Goal: Task Accomplishment & Management: Use online tool/utility

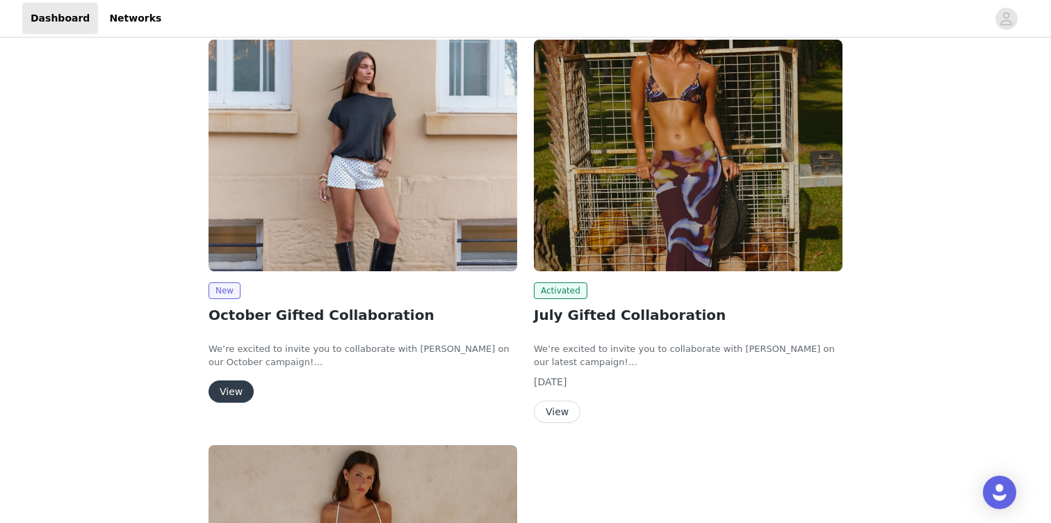
scroll to position [187, 0]
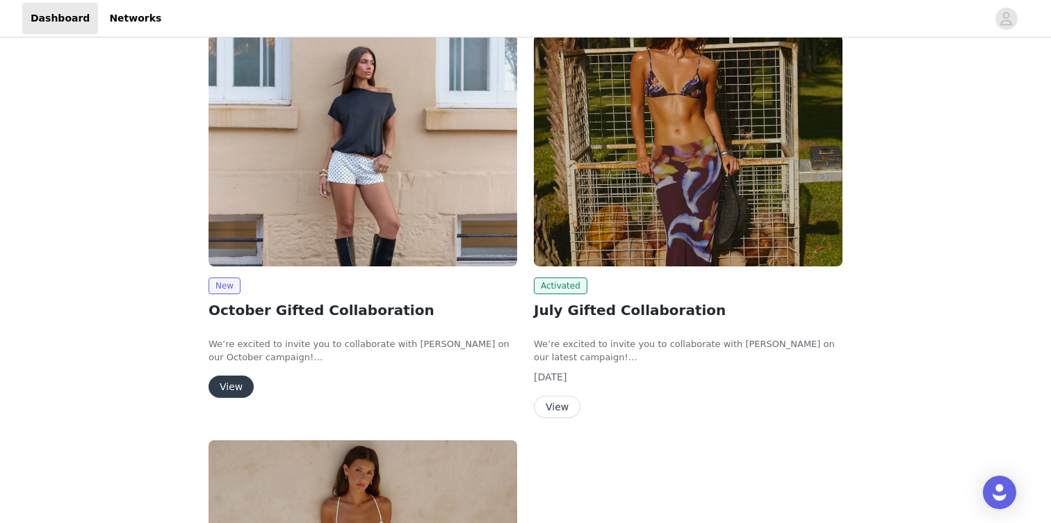
click at [236, 384] on button "View" at bounding box center [230, 386] width 45 height 22
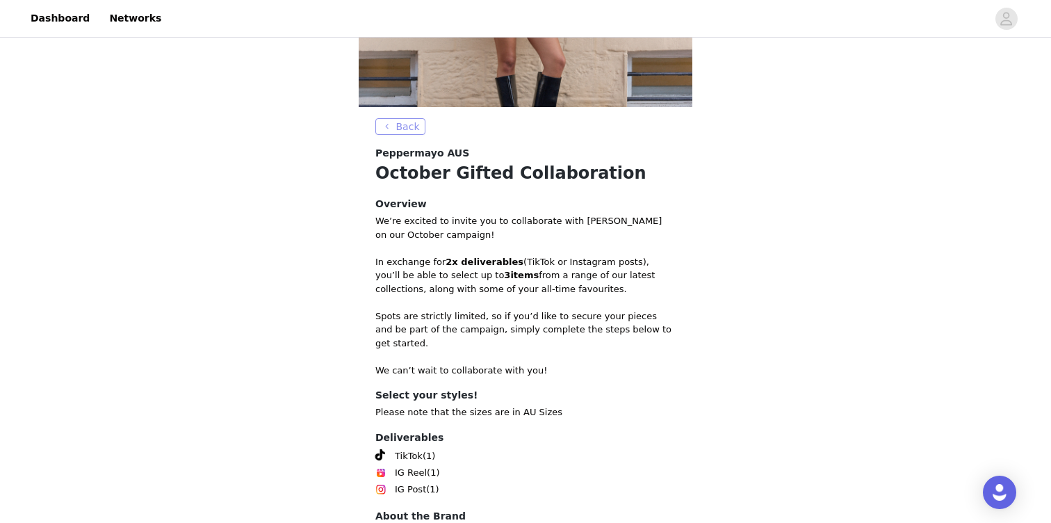
scroll to position [281, 0]
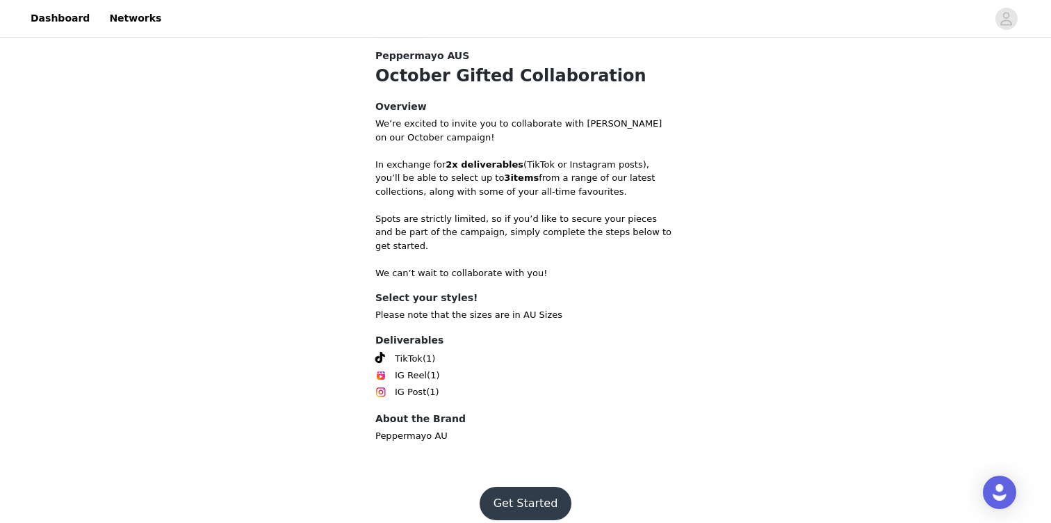
click at [518, 486] on button "Get Started" at bounding box center [526, 502] width 92 height 33
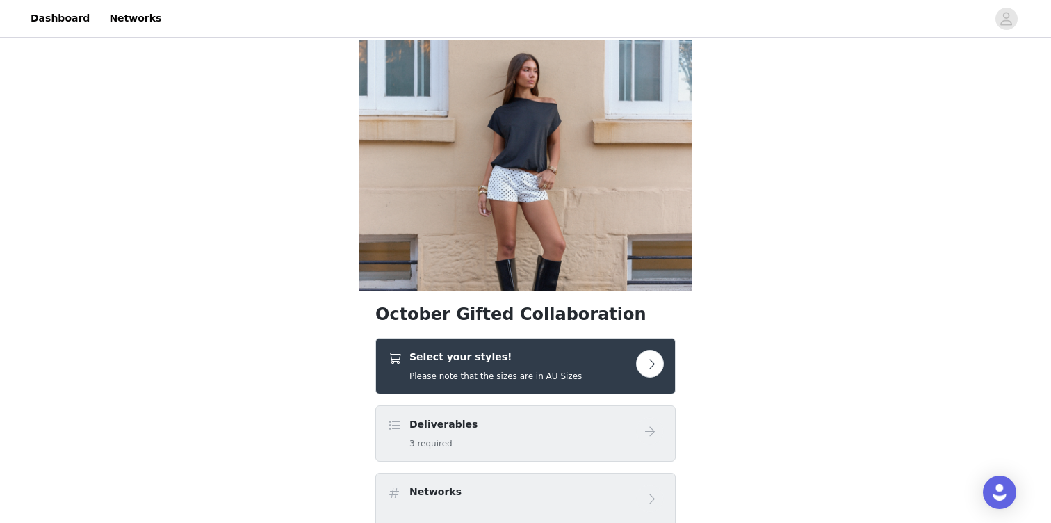
click at [655, 361] on button "button" at bounding box center [650, 364] width 28 height 28
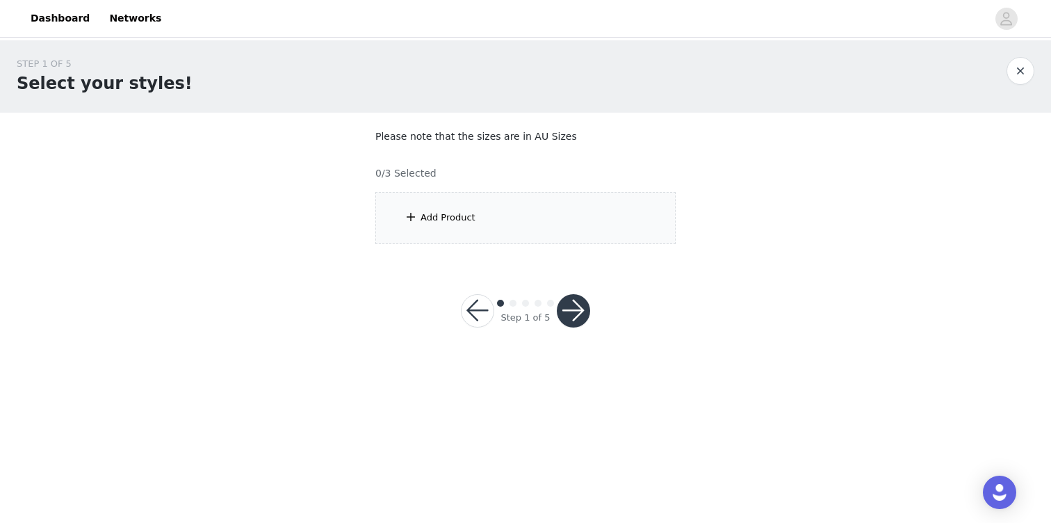
click at [498, 230] on div "Add Product" at bounding box center [525, 218] width 300 height 52
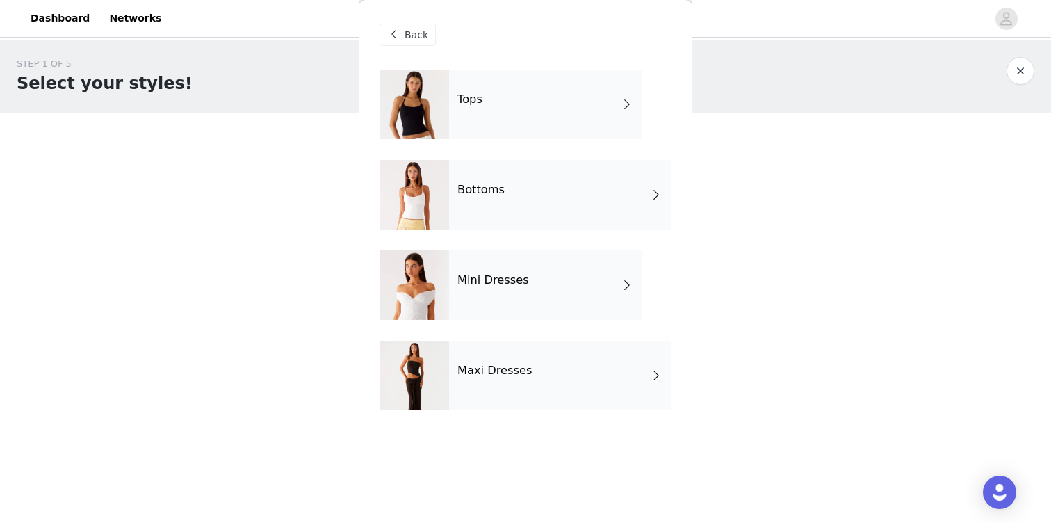
click at [539, 123] on div "Tops" at bounding box center [545, 103] width 193 height 69
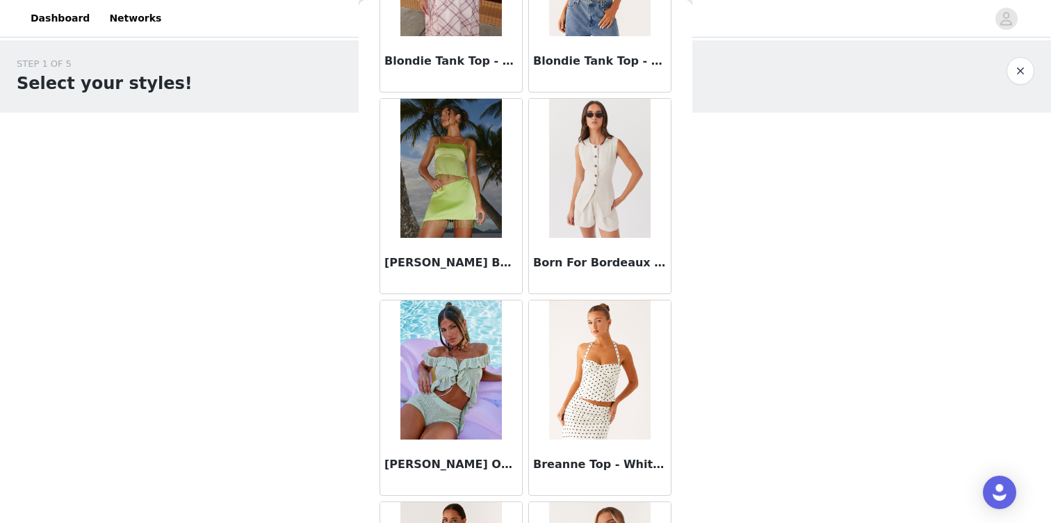
scroll to position [1604, 0]
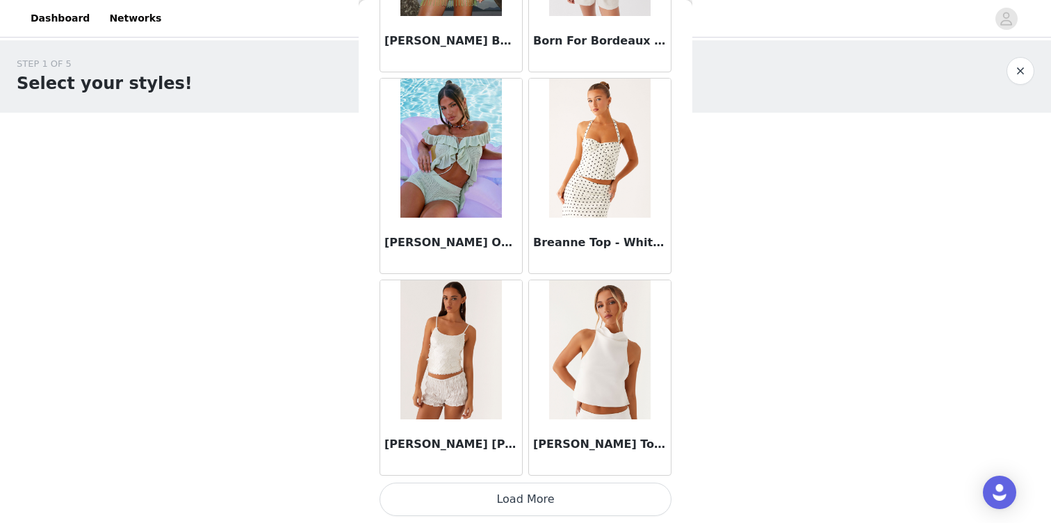
click at [596, 499] on button "Load More" at bounding box center [525, 498] width 292 height 33
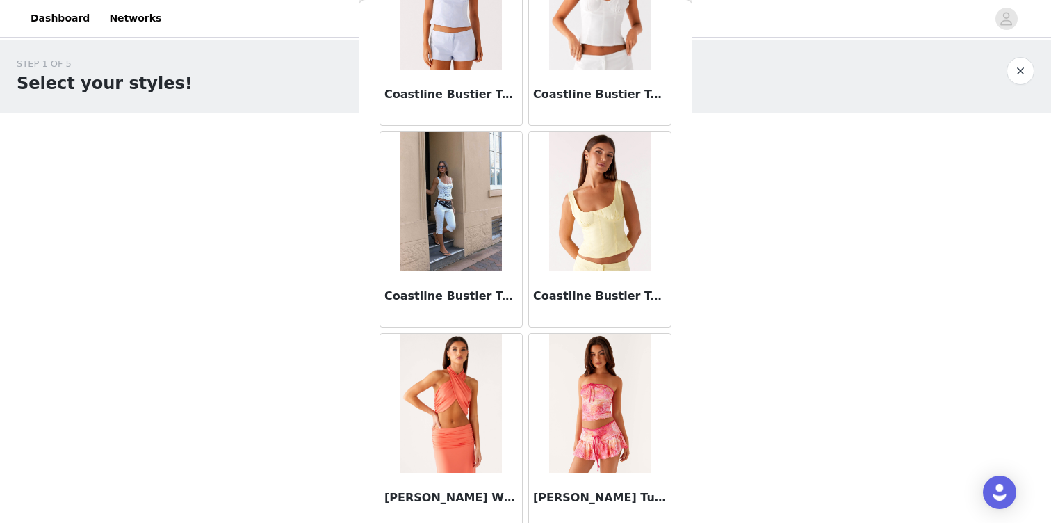
scroll to position [3619, 0]
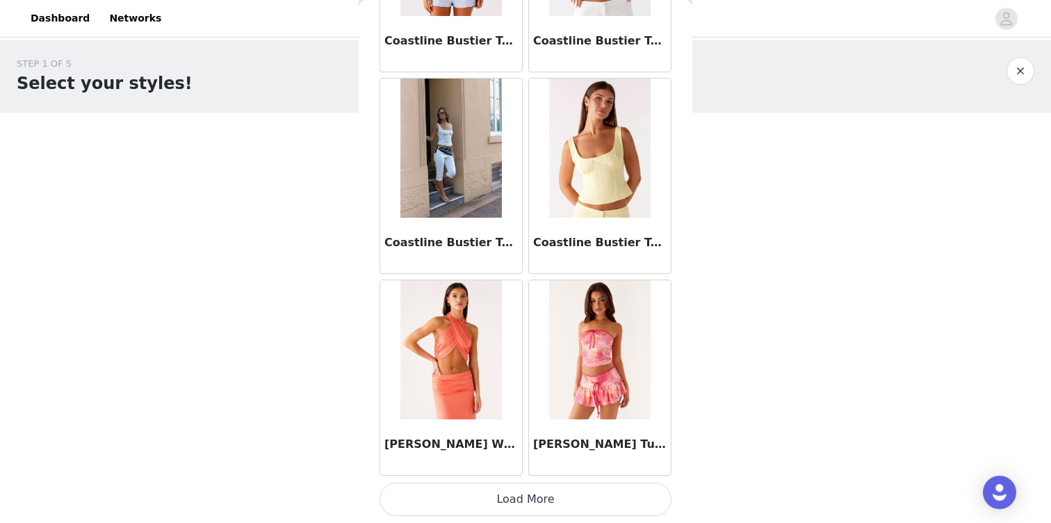
click at [563, 489] on button "Load More" at bounding box center [525, 498] width 292 height 33
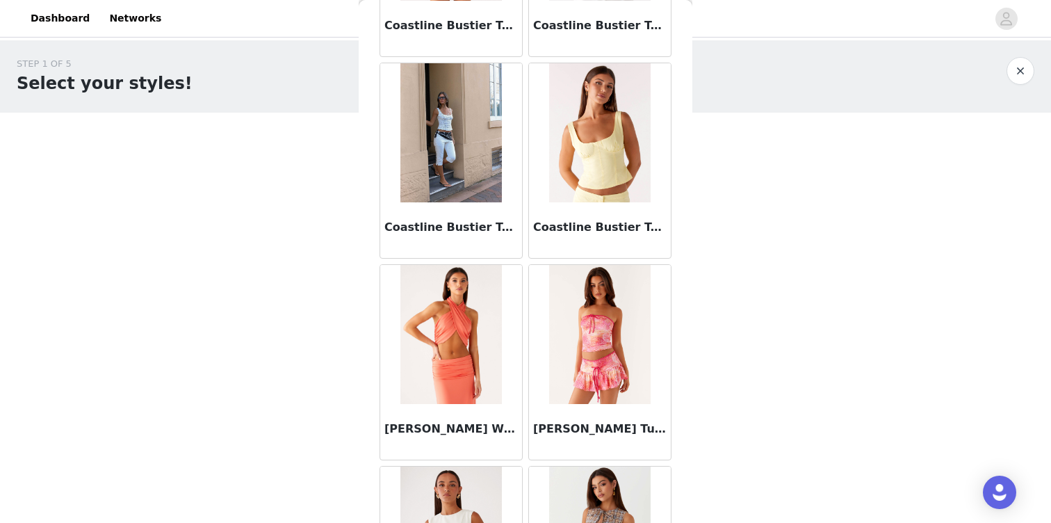
scroll to position [3635, 0]
click at [425, 166] on img at bounding box center [450, 132] width 101 height 139
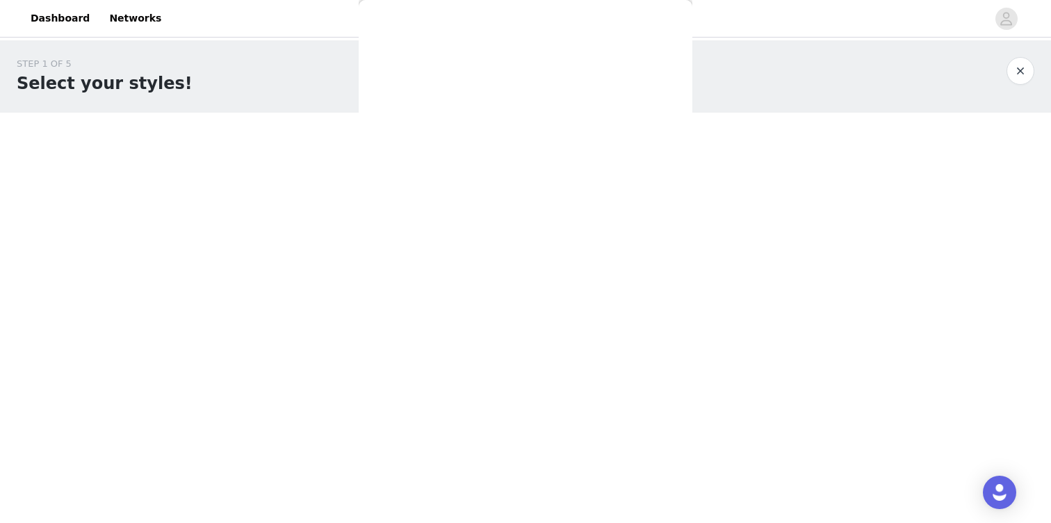
scroll to position [0, 0]
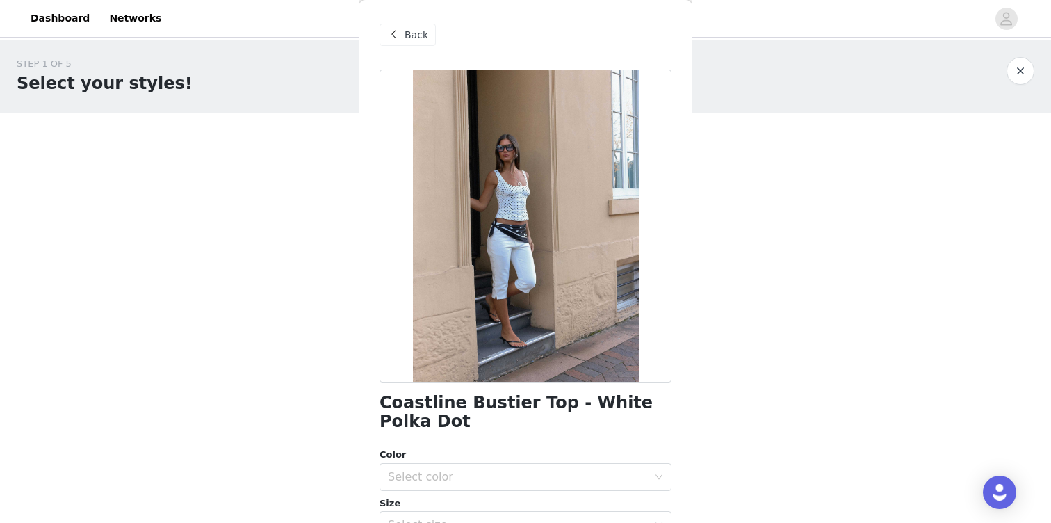
click at [420, 34] on span "Back" at bounding box center [416, 35] width 24 height 15
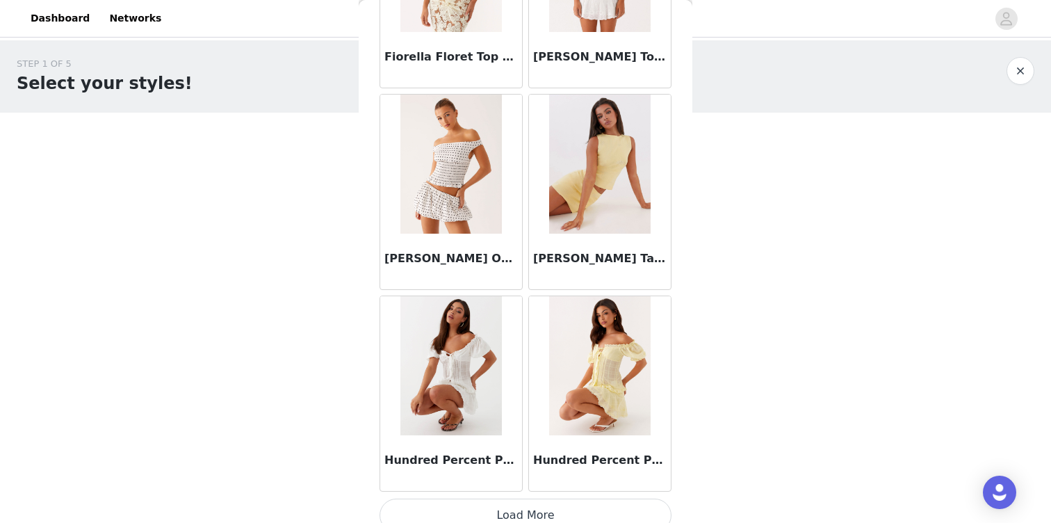
scroll to position [5635, 0]
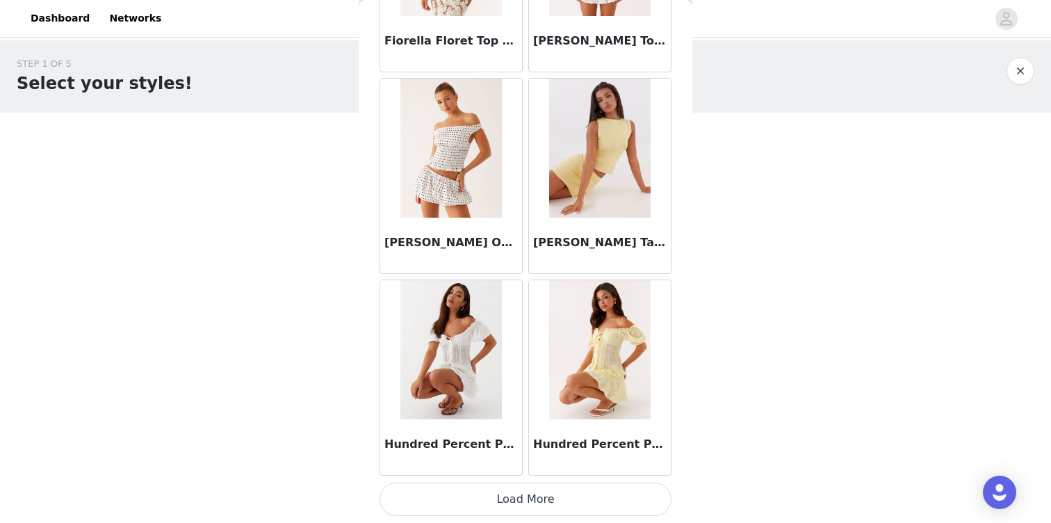
click at [477, 491] on button "Load More" at bounding box center [525, 498] width 292 height 33
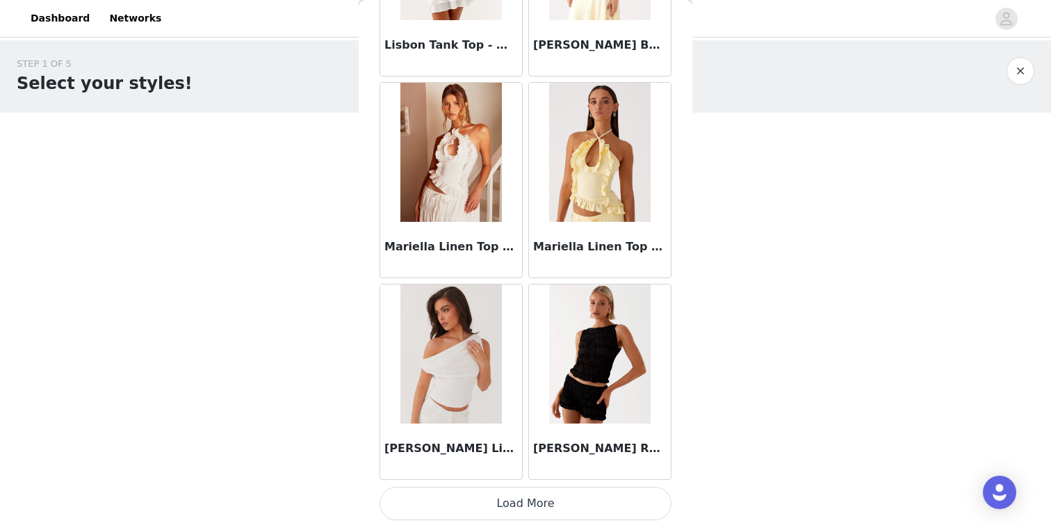
scroll to position [7650, 0]
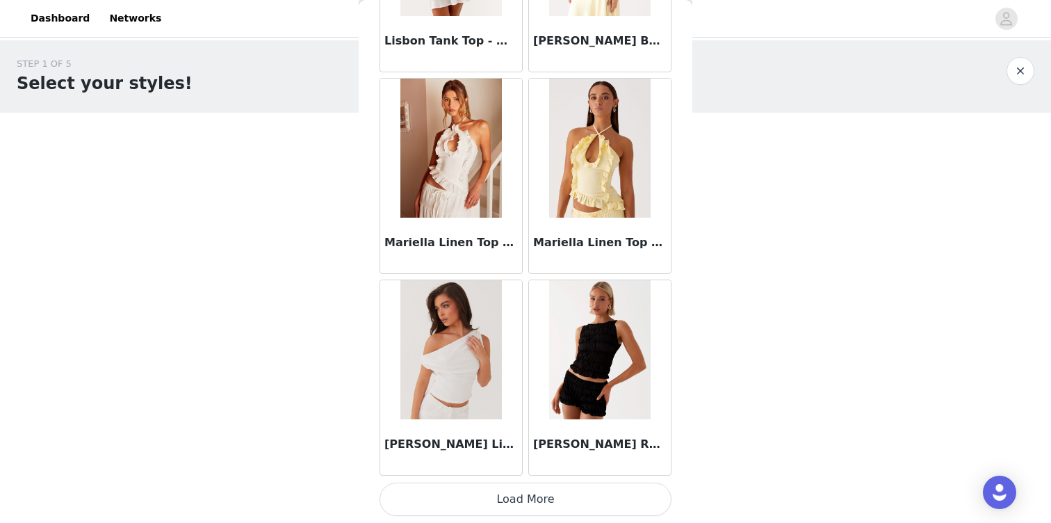
click at [473, 483] on button "Load More" at bounding box center [525, 498] width 292 height 33
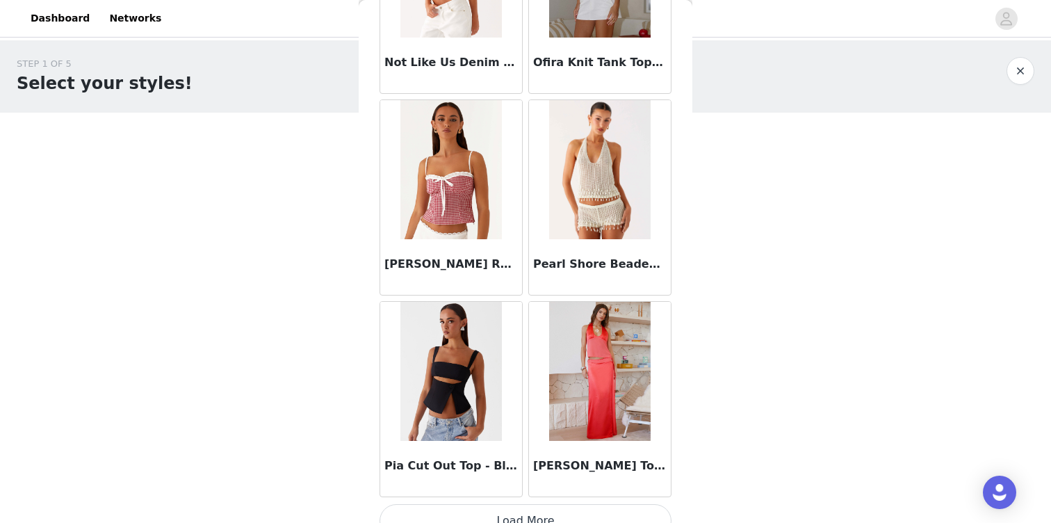
scroll to position [9666, 0]
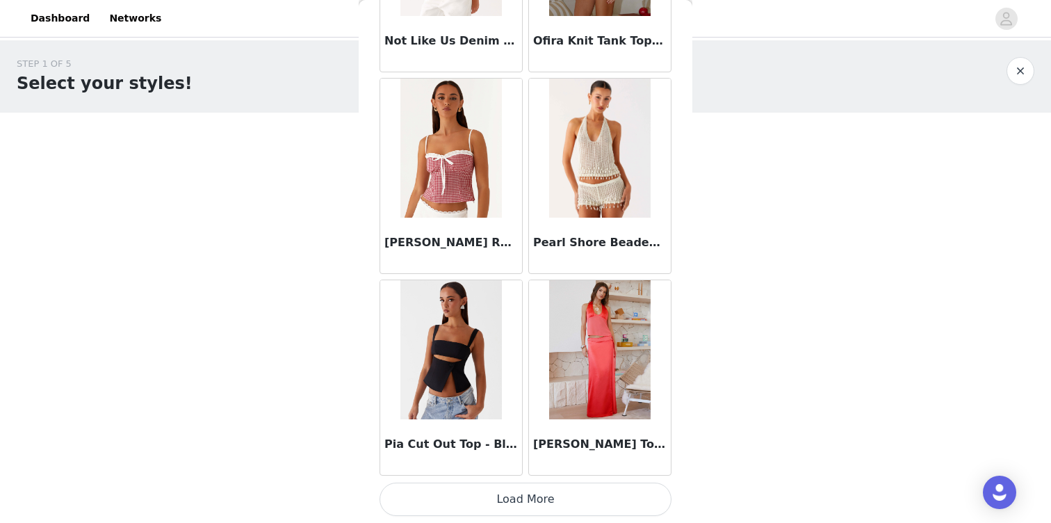
click at [504, 492] on button "Load More" at bounding box center [525, 498] width 292 height 33
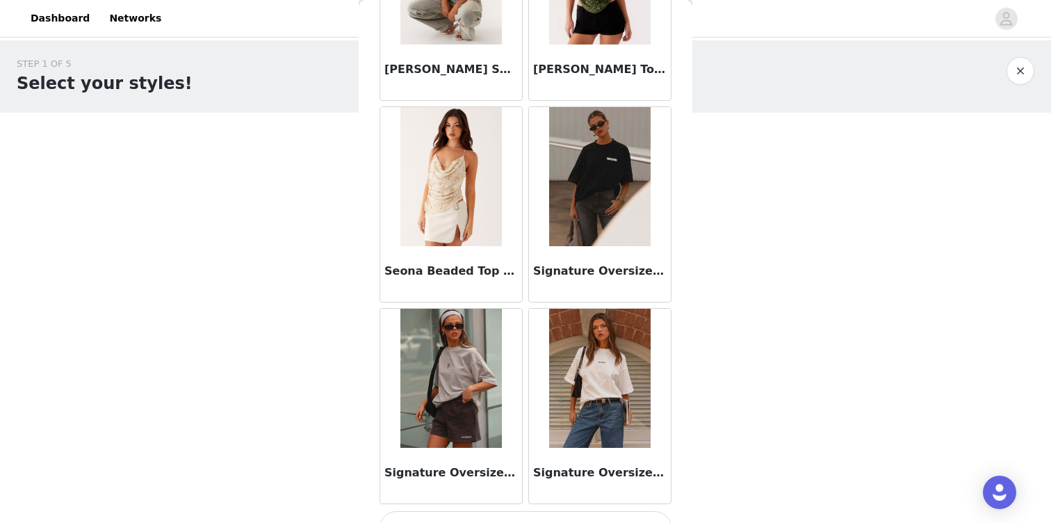
scroll to position [11681, 0]
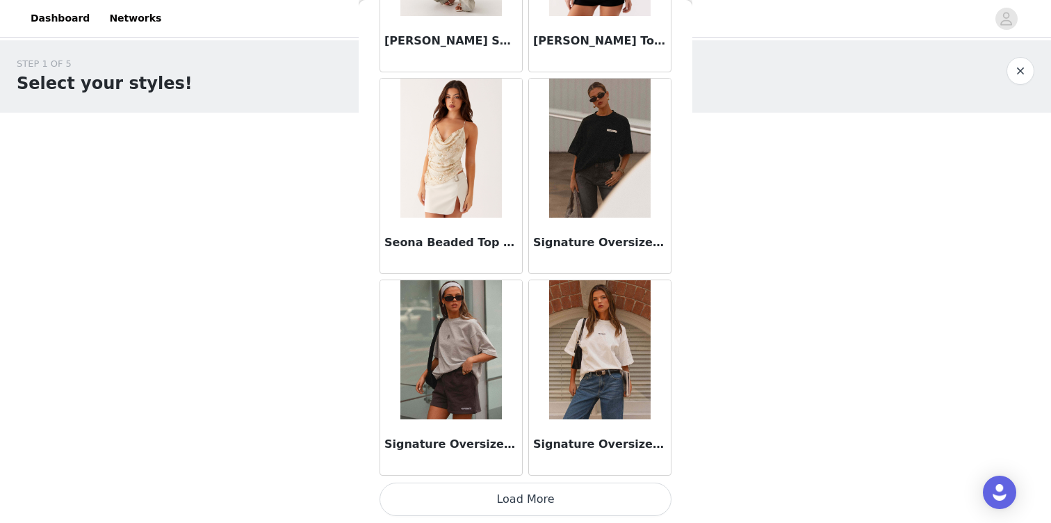
click at [508, 491] on button "Load More" at bounding box center [525, 498] width 292 height 33
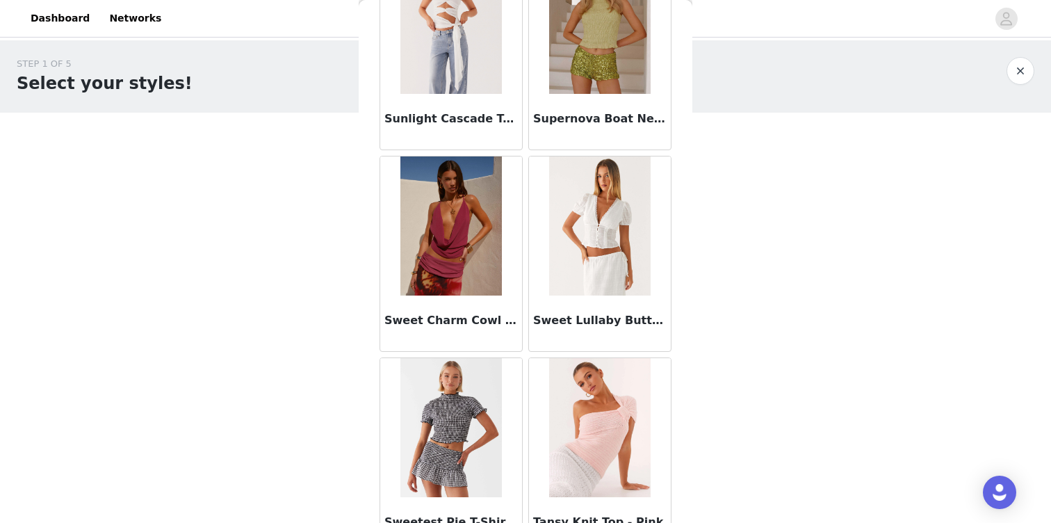
scroll to position [13024, 0]
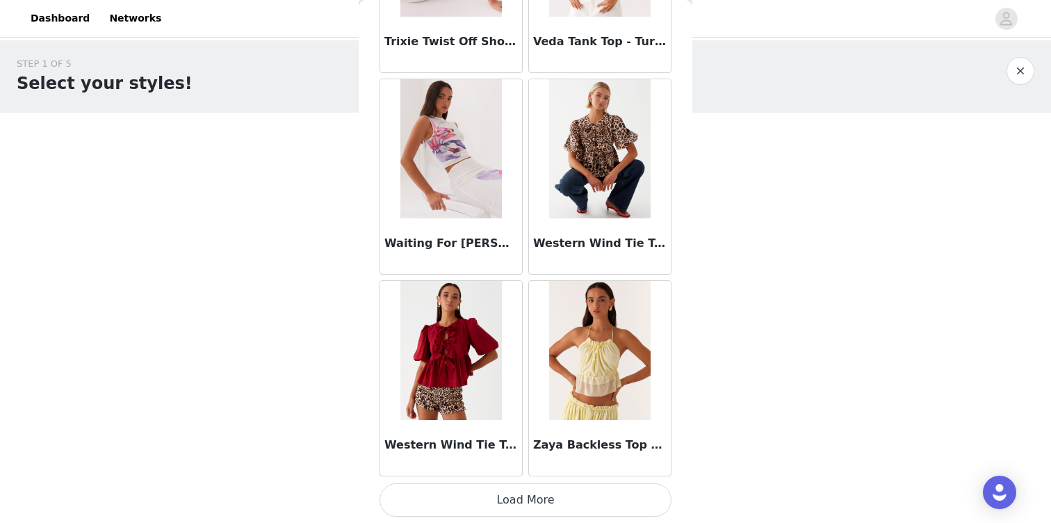
click at [473, 503] on button "Load More" at bounding box center [525, 499] width 292 height 33
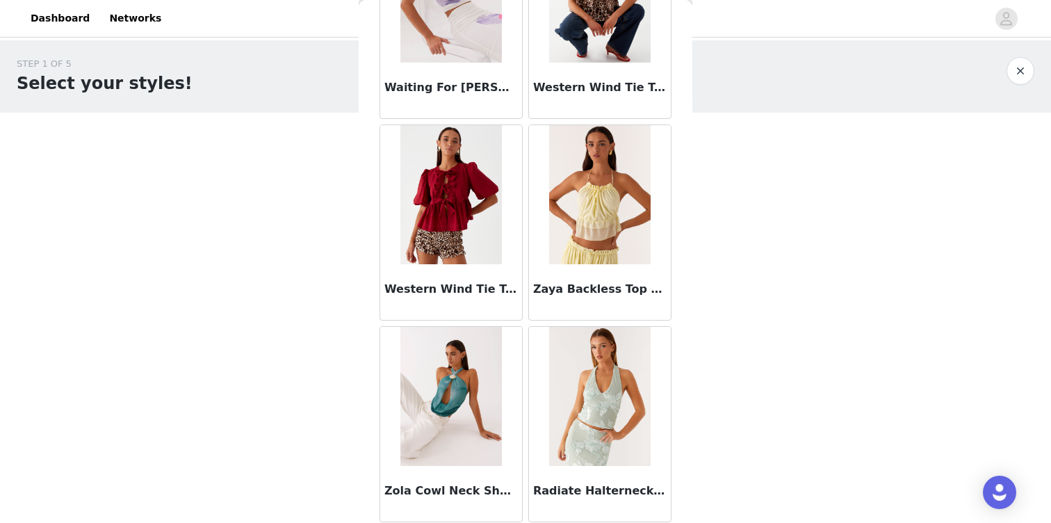
scroll to position [13854, 0]
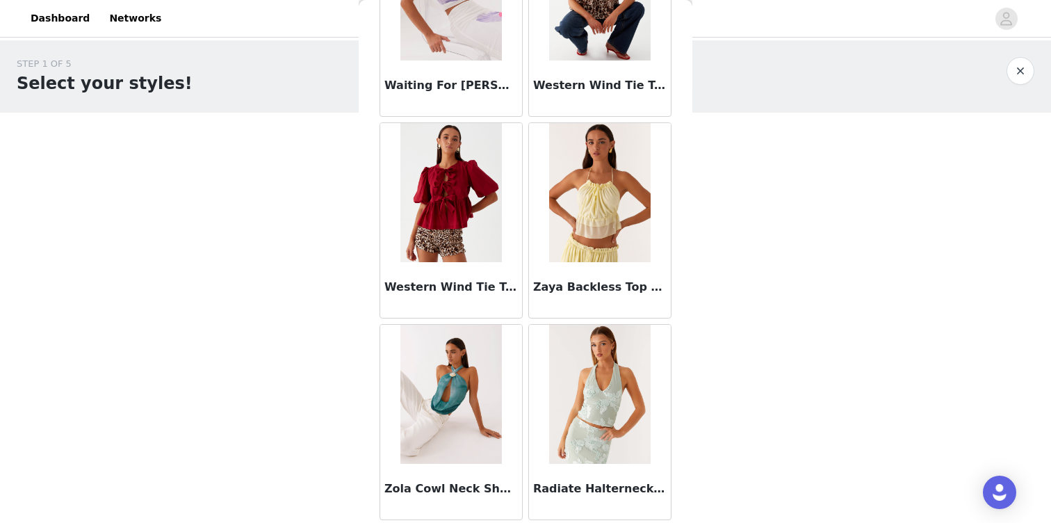
click at [1025, 69] on button "button" at bounding box center [1020, 71] width 28 height 28
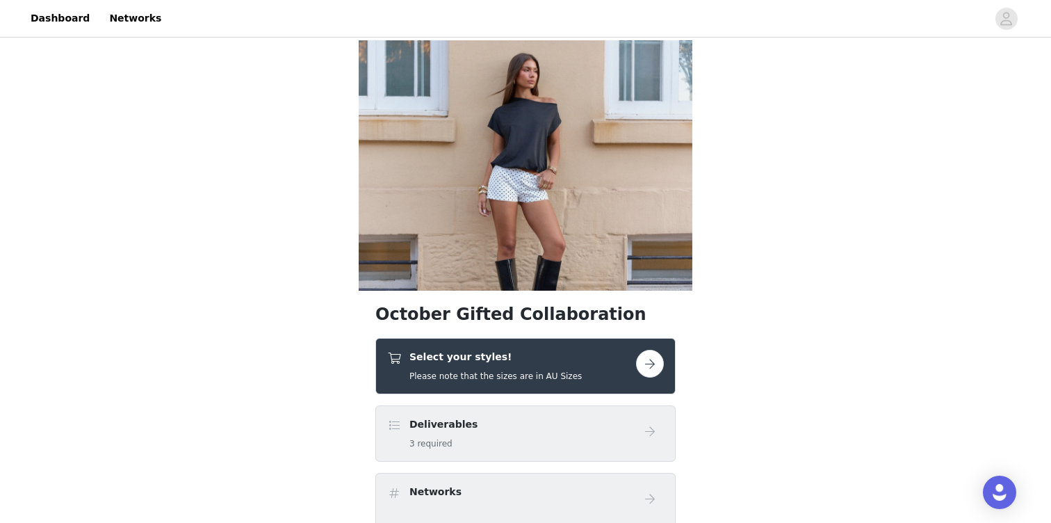
scroll to position [72, 0]
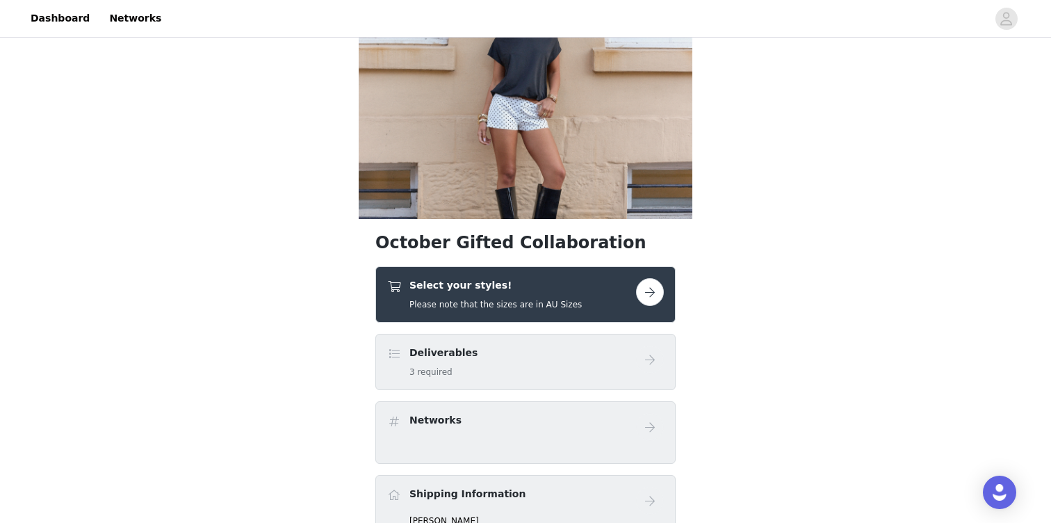
click at [587, 296] on div "Select your styles! Please note that the sizes are in AU Sizes" at bounding box center [511, 294] width 249 height 33
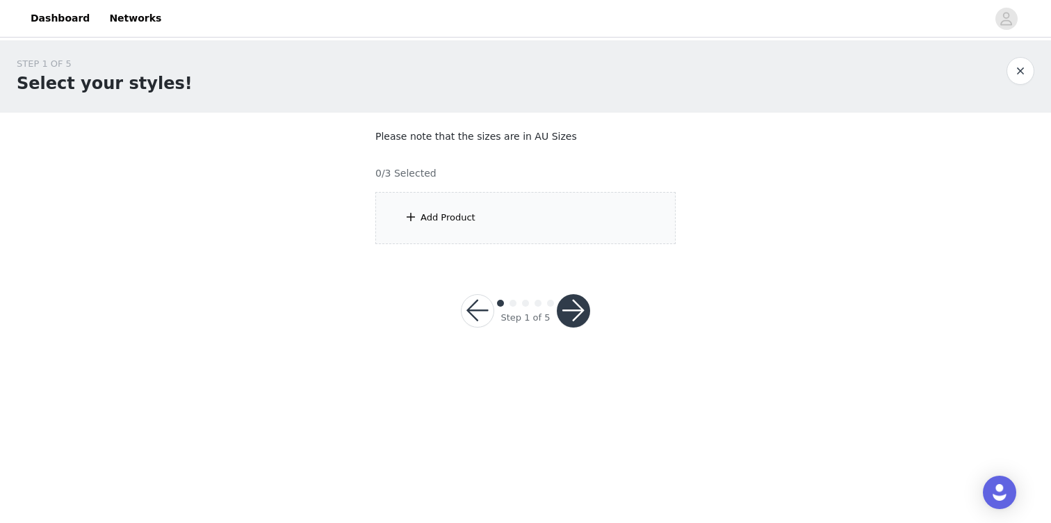
click at [552, 218] on div "Add Product" at bounding box center [525, 218] width 300 height 52
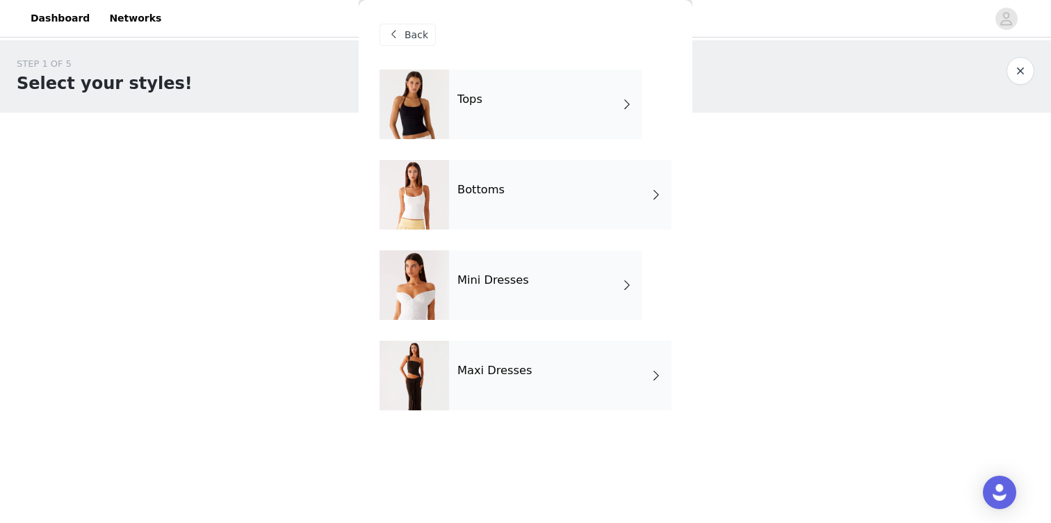
click at [525, 190] on div "Bottoms" at bounding box center [560, 194] width 222 height 69
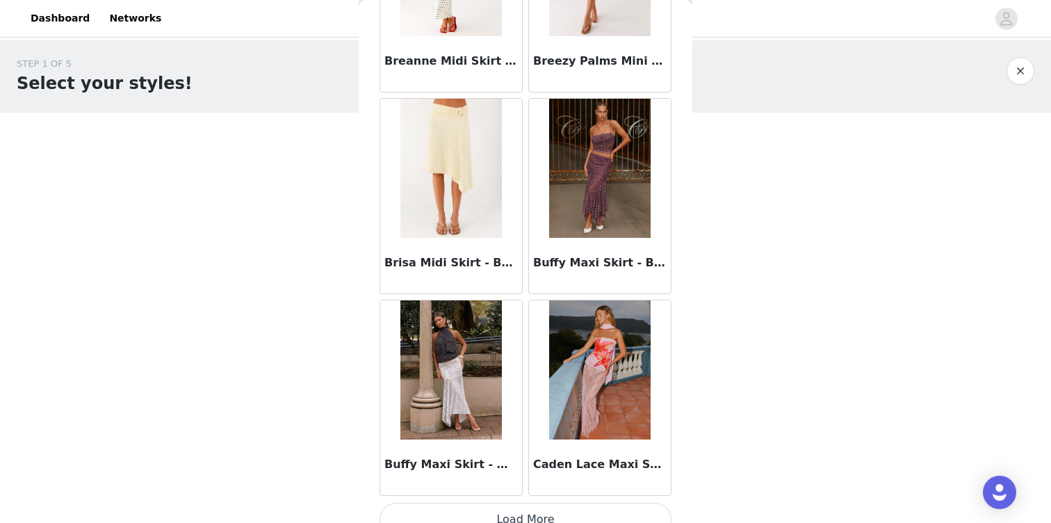
scroll to position [1604, 0]
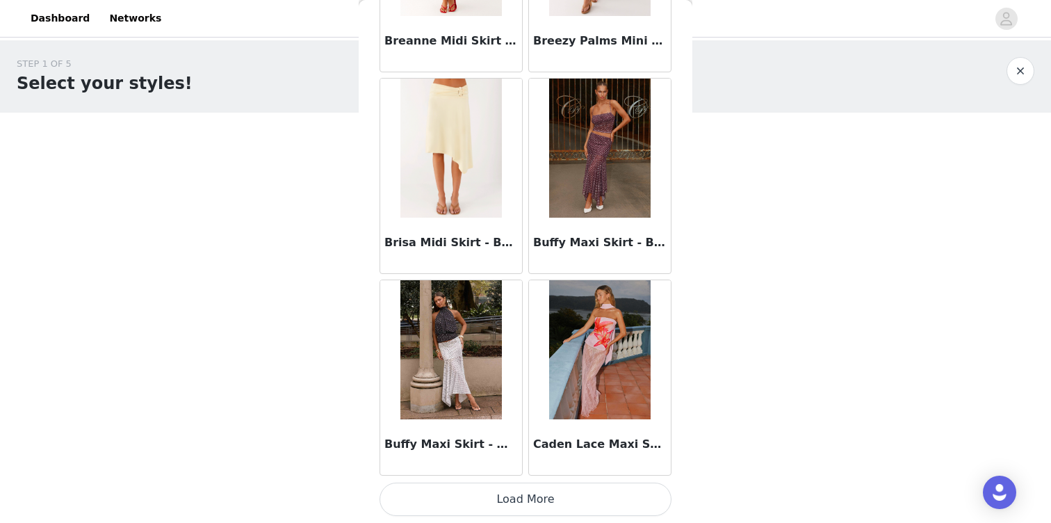
click at [553, 495] on button "Load More" at bounding box center [525, 498] width 292 height 33
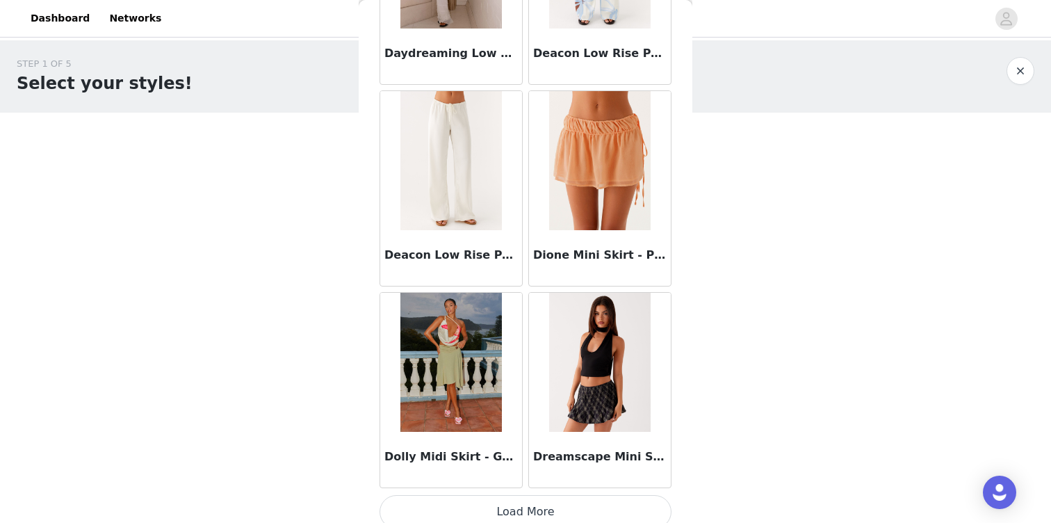
scroll to position [3619, 0]
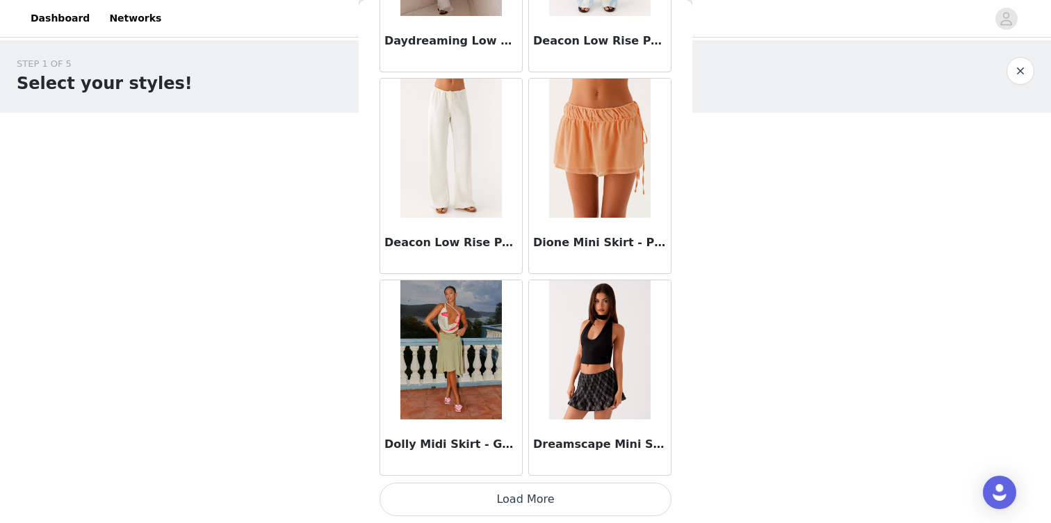
click at [496, 511] on button "Load More" at bounding box center [525, 498] width 292 height 33
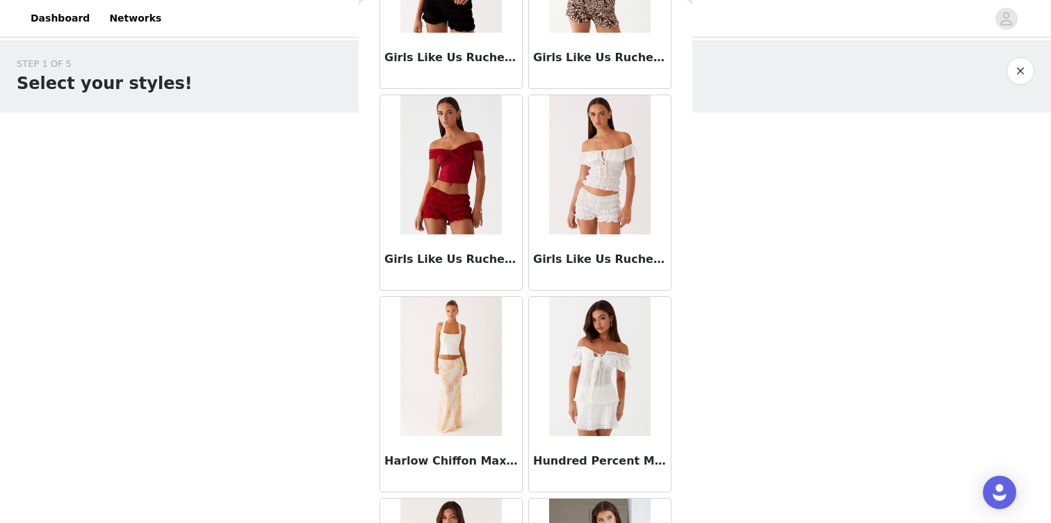
scroll to position [5635, 0]
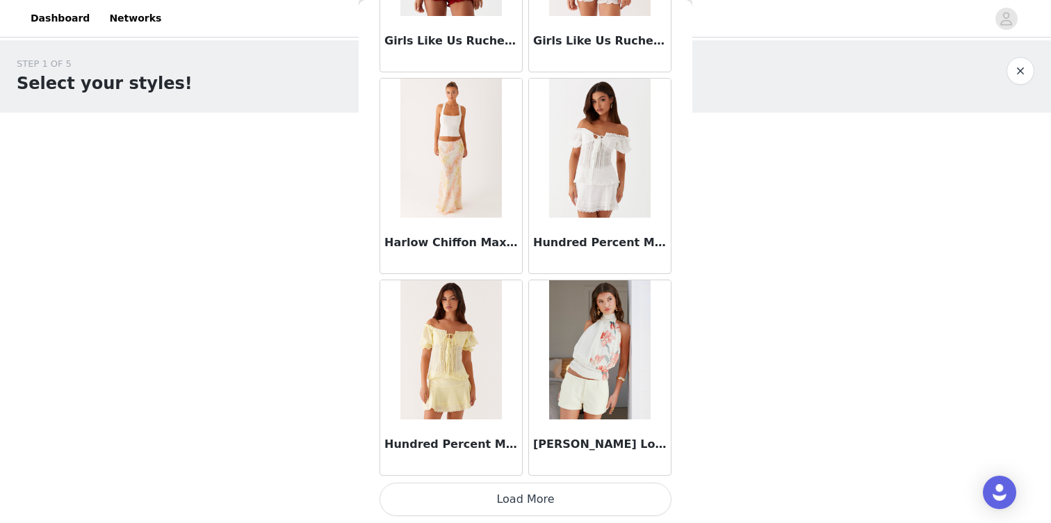
click at [521, 502] on button "Load More" at bounding box center [525, 498] width 292 height 33
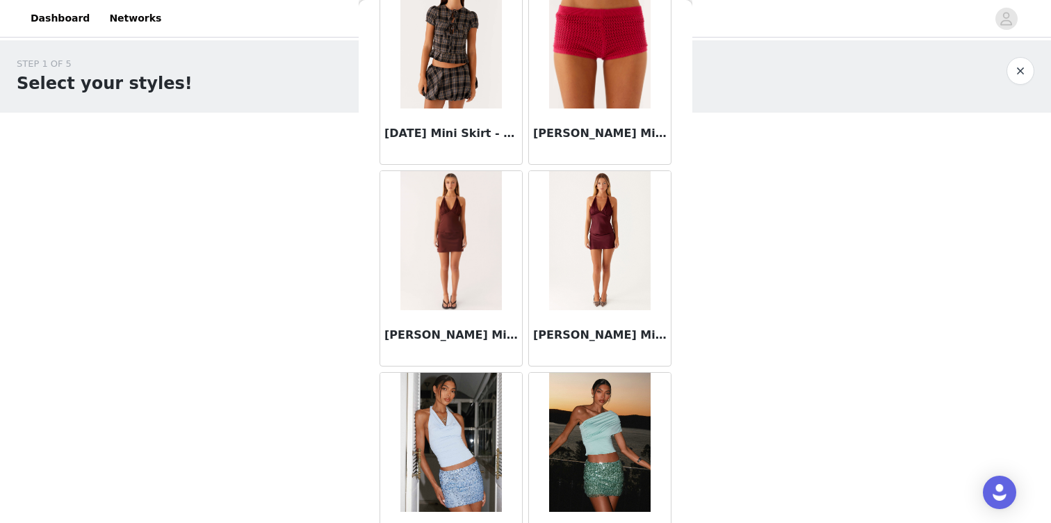
scroll to position [7650, 0]
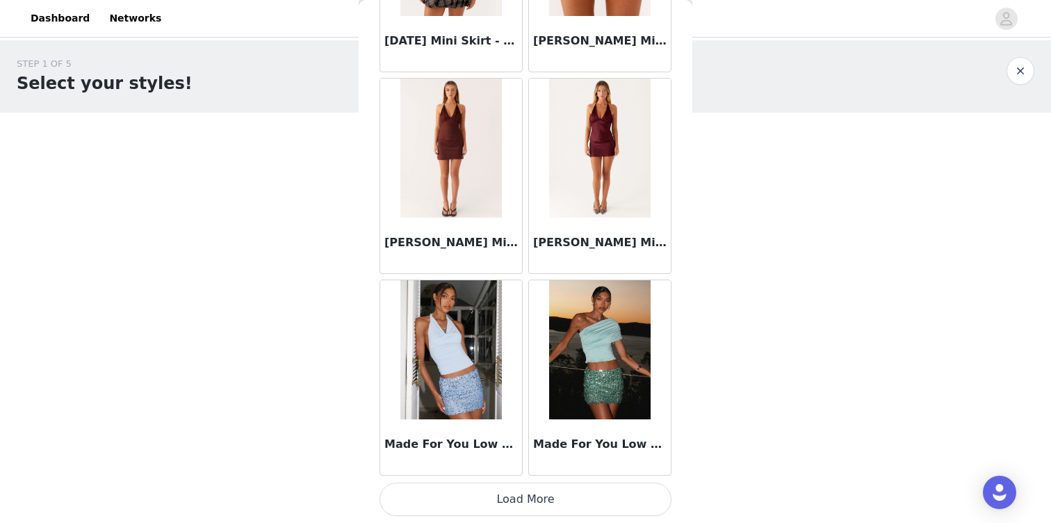
click at [577, 486] on button "Load More" at bounding box center [525, 498] width 292 height 33
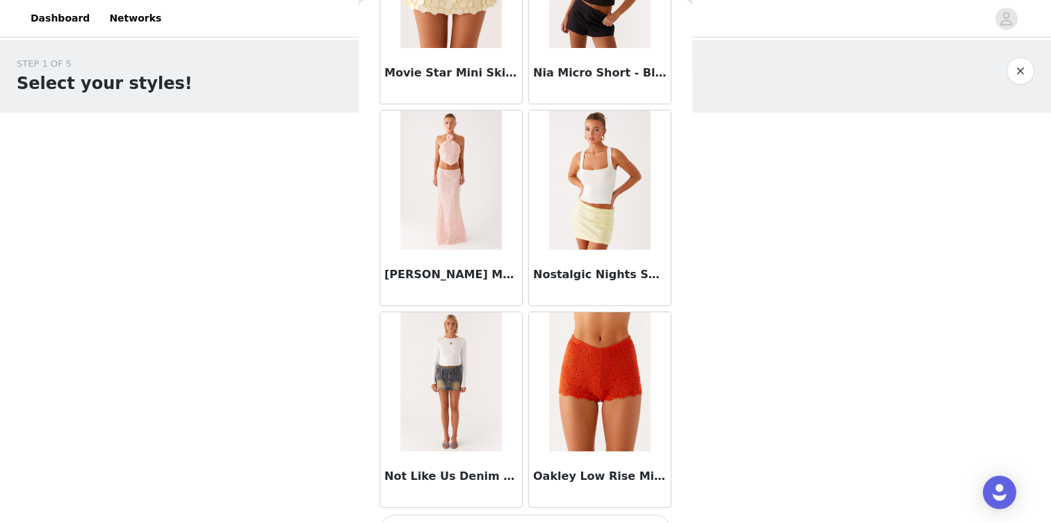
scroll to position [9666, 0]
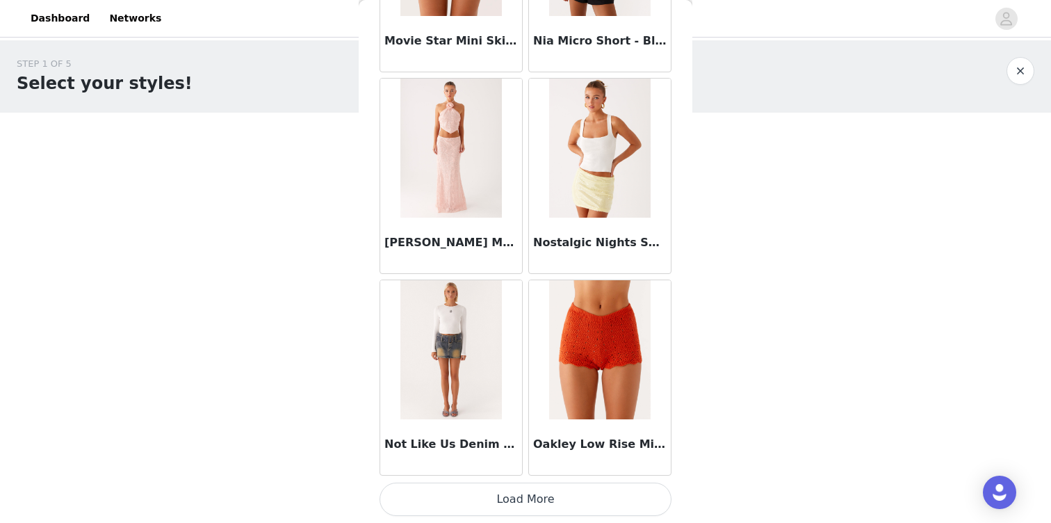
click at [520, 500] on button "Load More" at bounding box center [525, 498] width 292 height 33
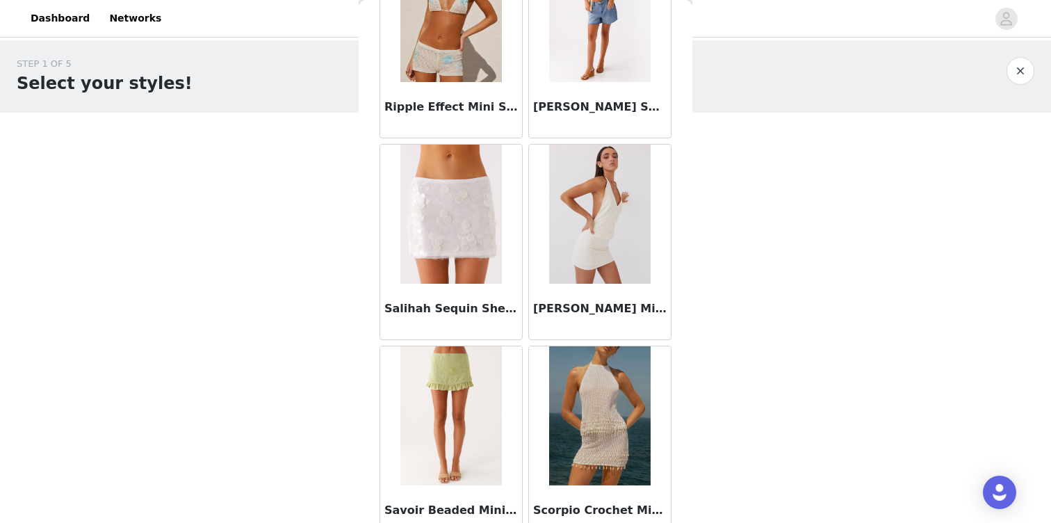
scroll to position [11681, 0]
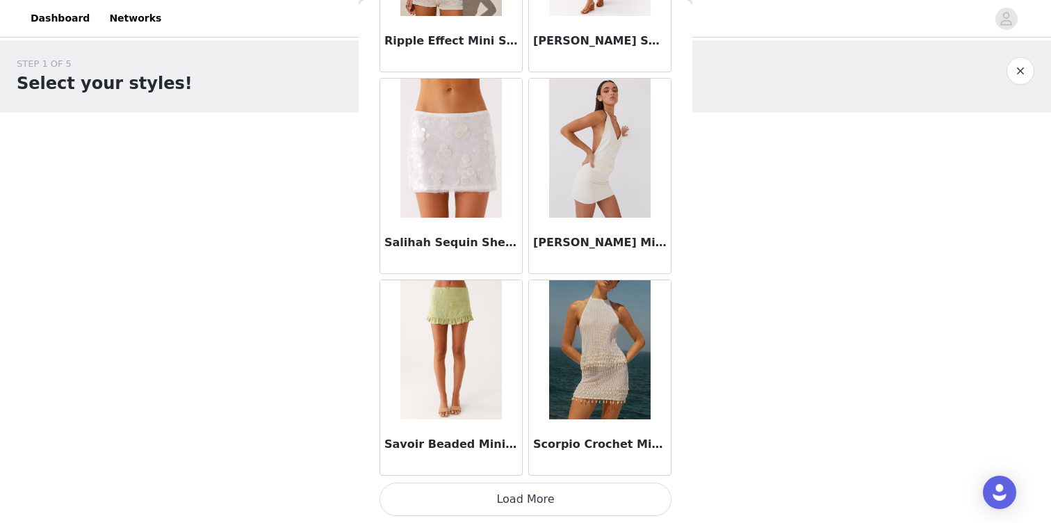
click at [532, 500] on button "Load More" at bounding box center [525, 498] width 292 height 33
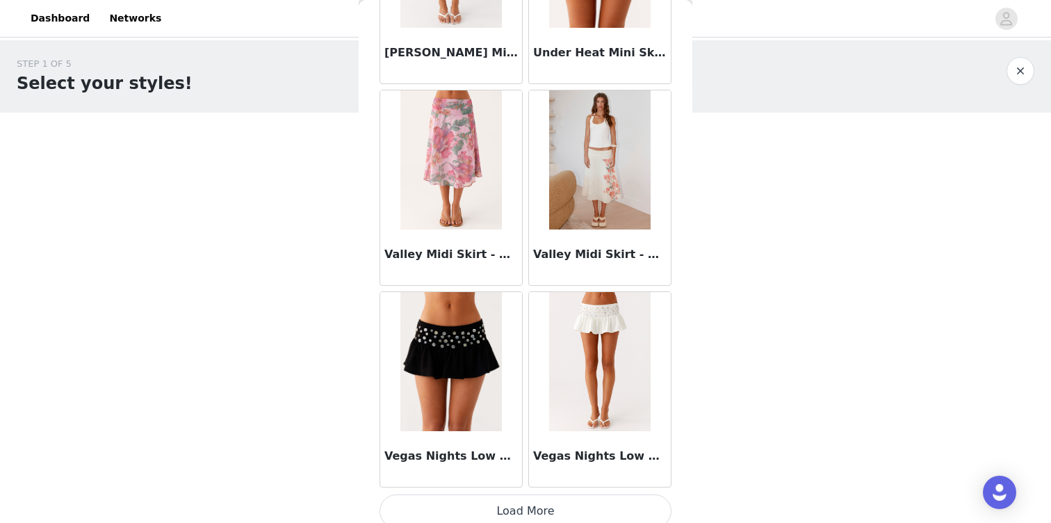
scroll to position [13697, 0]
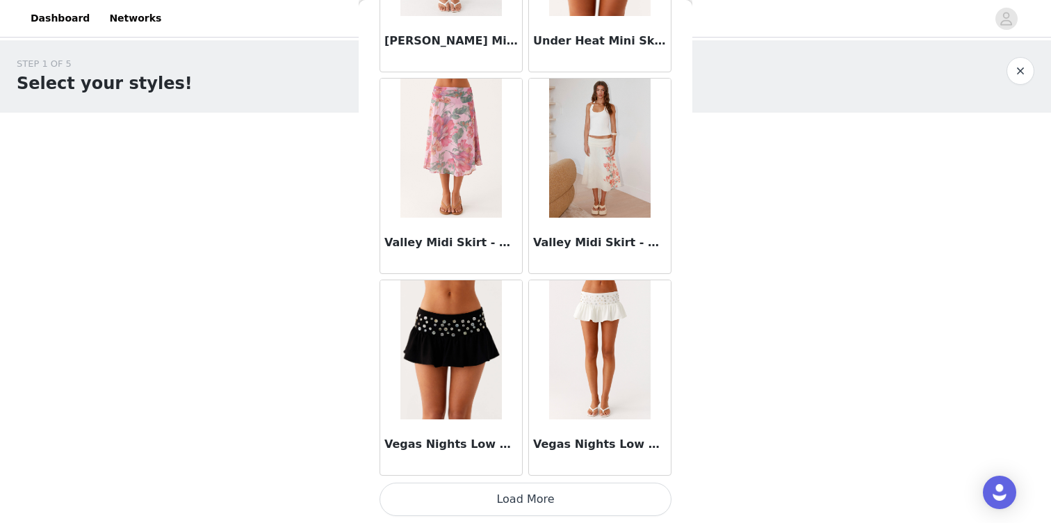
click at [519, 496] on button "Load More" at bounding box center [525, 498] width 292 height 33
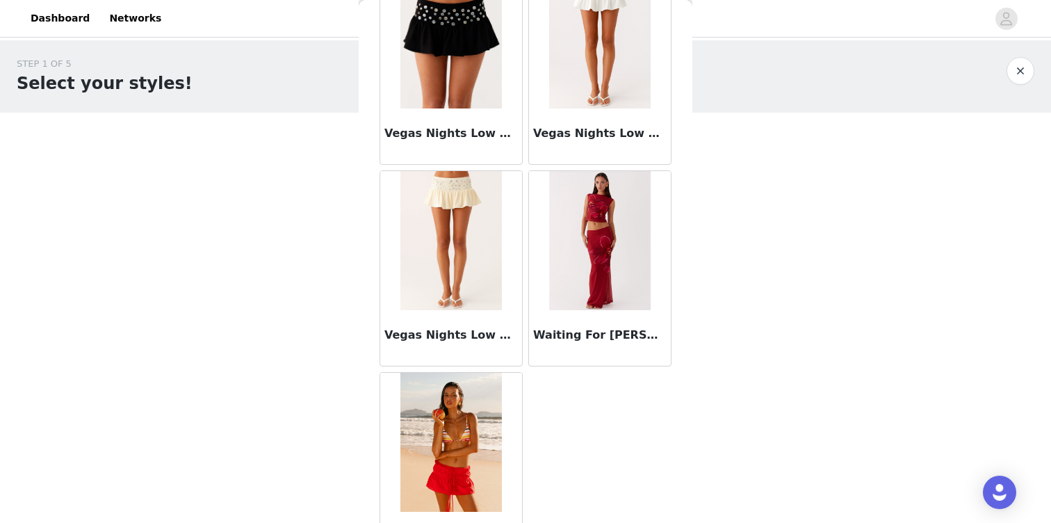
scroll to position [14055, 0]
